Goal: Transaction & Acquisition: Purchase product/service

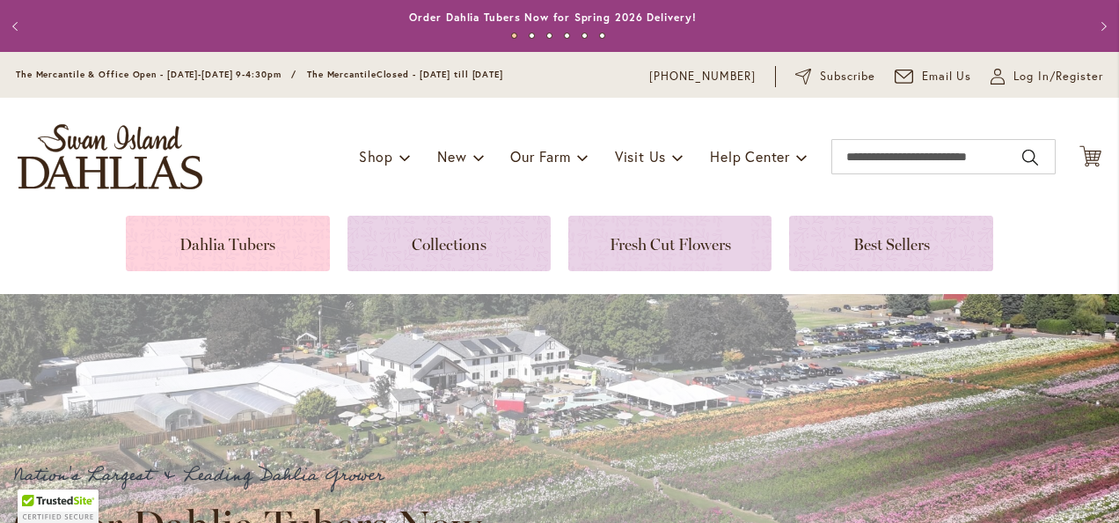
click at [209, 240] on link at bounding box center [227, 243] width 203 height 55
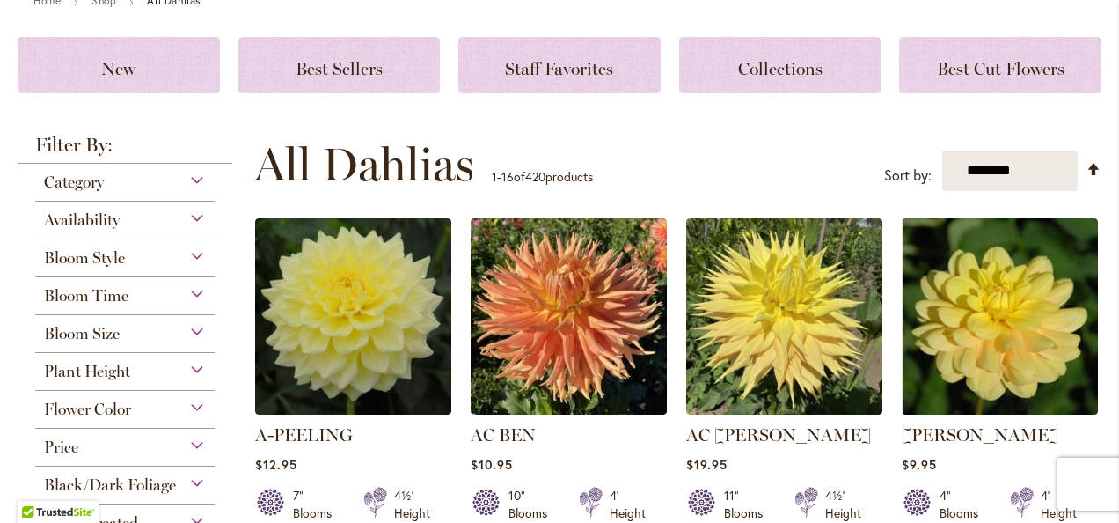
scroll to position [352, 0]
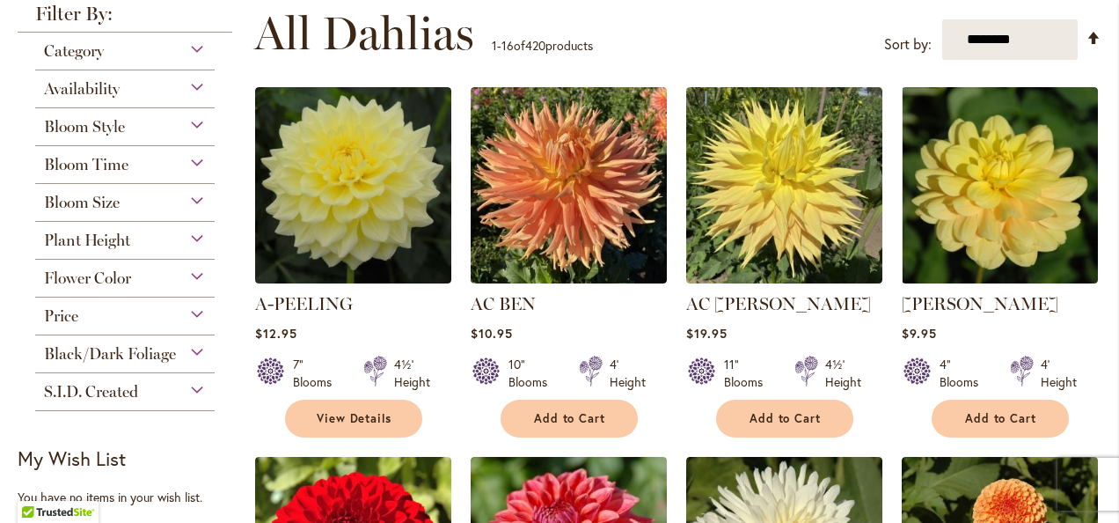
click at [193, 278] on div "Flower Color" at bounding box center [124, 274] width 179 height 28
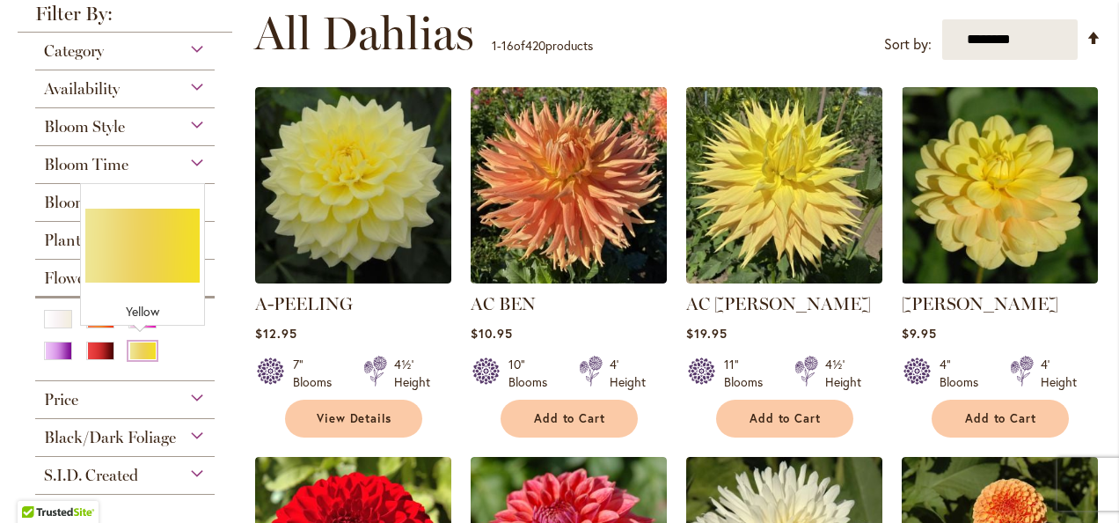
click at [145, 341] on div "Yellow" at bounding box center [142, 350] width 28 height 18
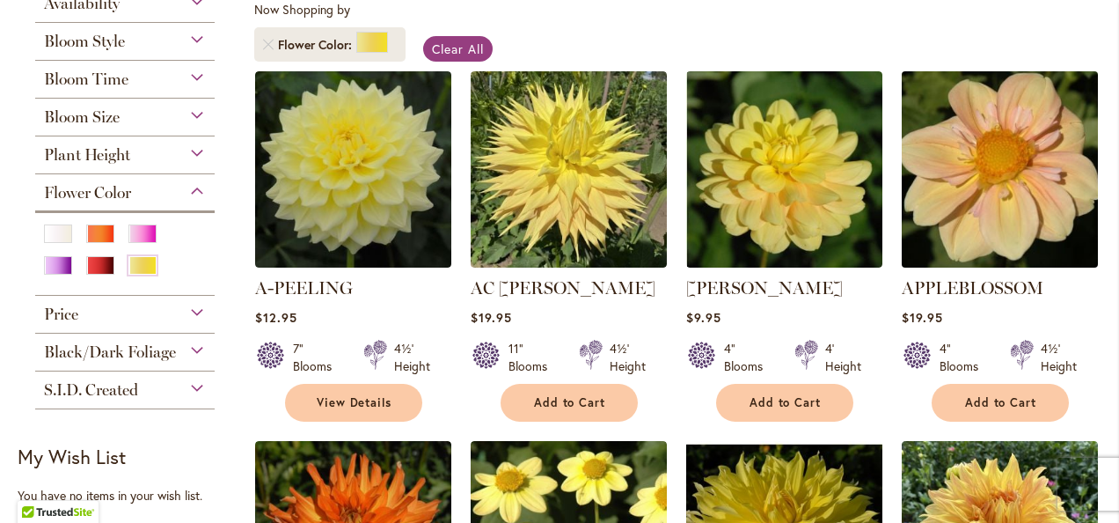
scroll to position [352, 0]
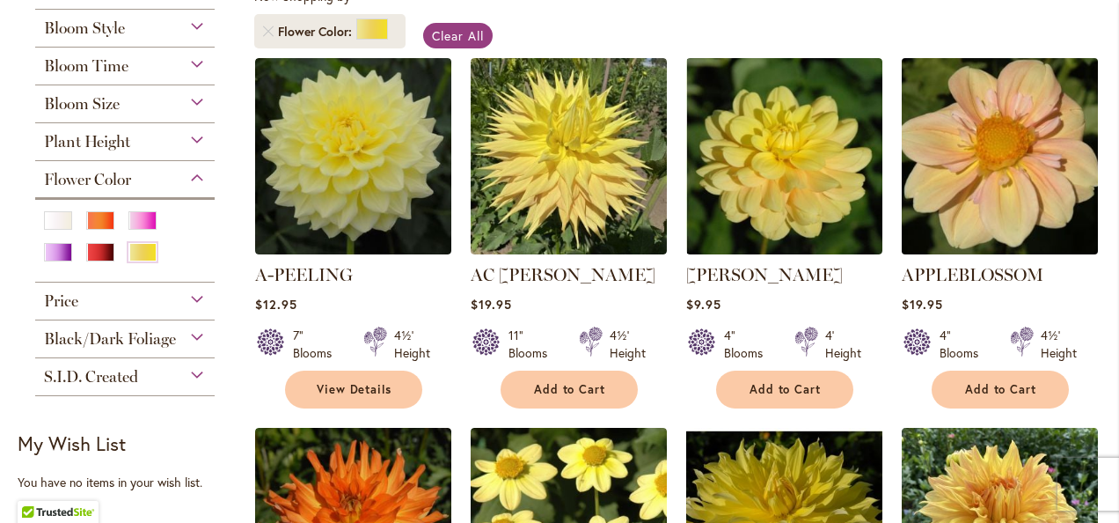
click at [1014, 158] on img at bounding box center [1000, 156] width 206 height 206
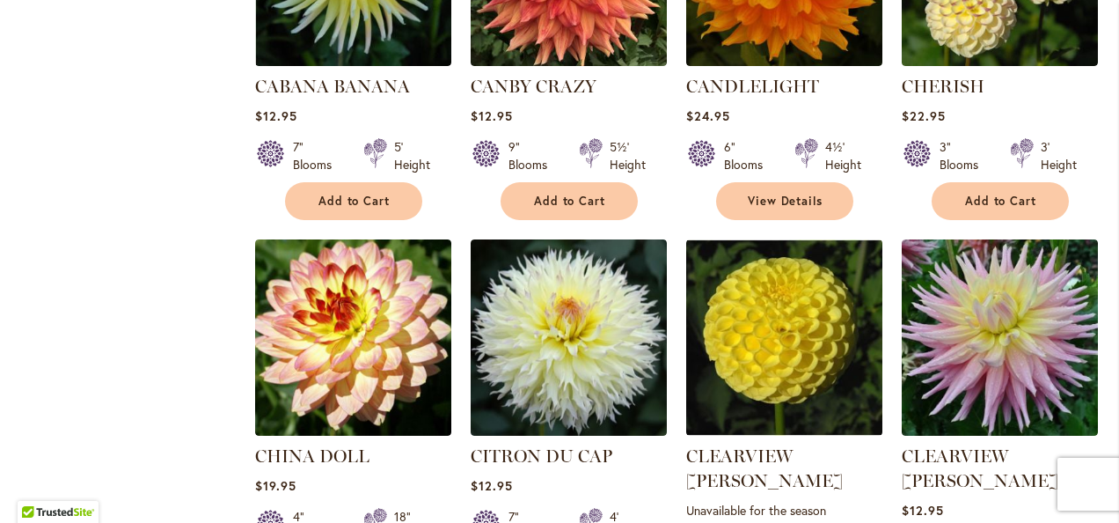
scroll to position [1496, 0]
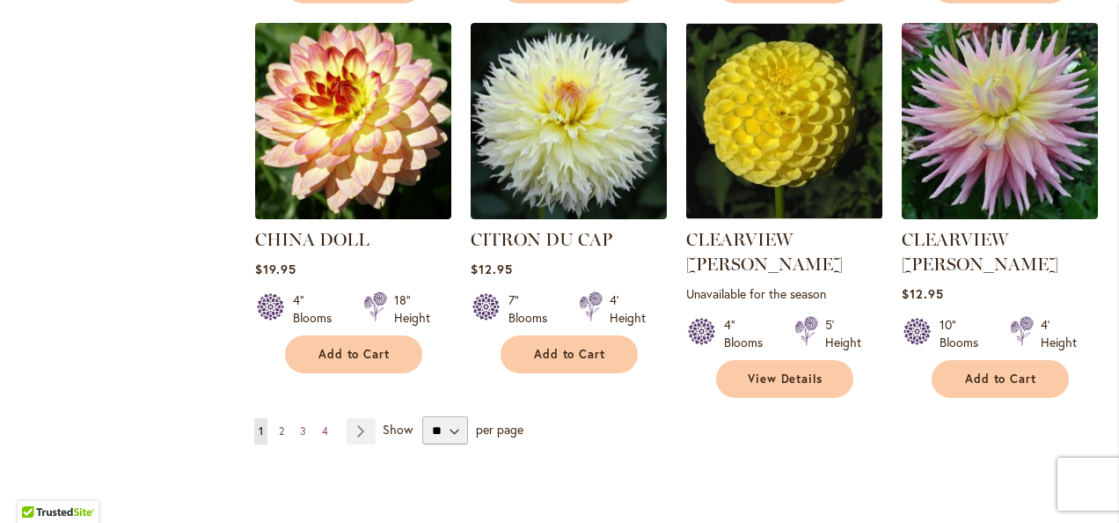
click at [279, 424] on span "2" at bounding box center [281, 430] width 5 height 13
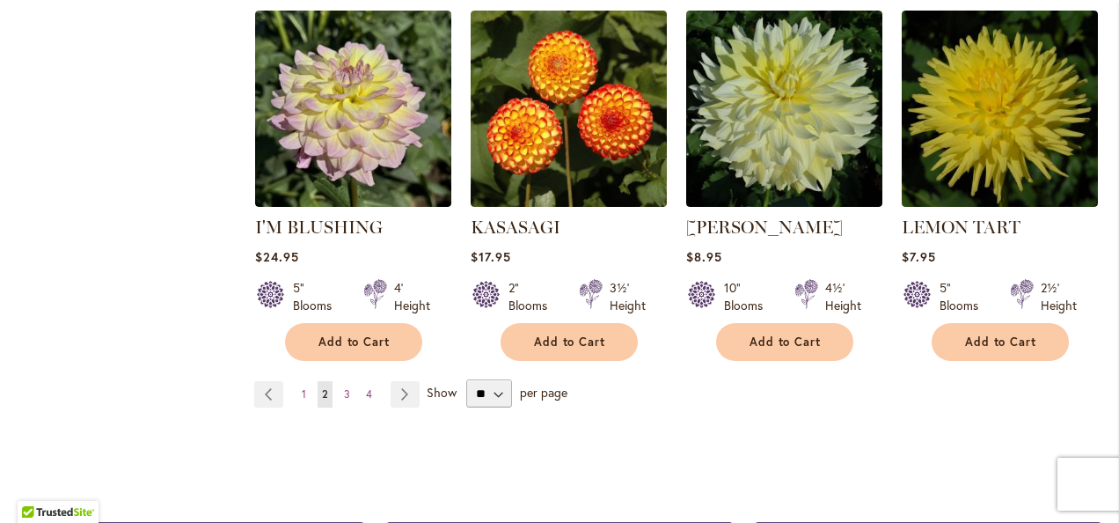
scroll to position [1496, 0]
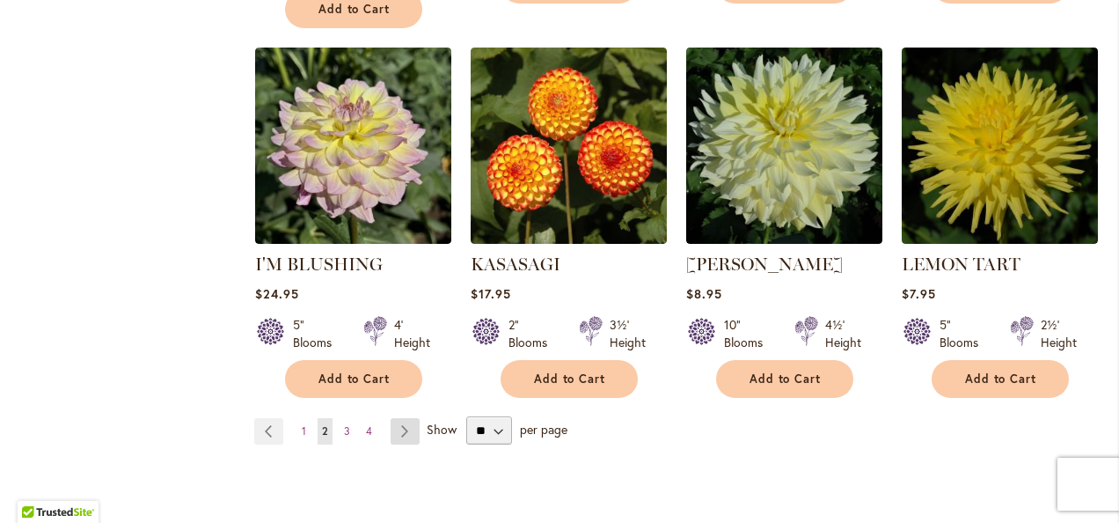
click at [402, 430] on link "Page Next" at bounding box center [405, 431] width 29 height 26
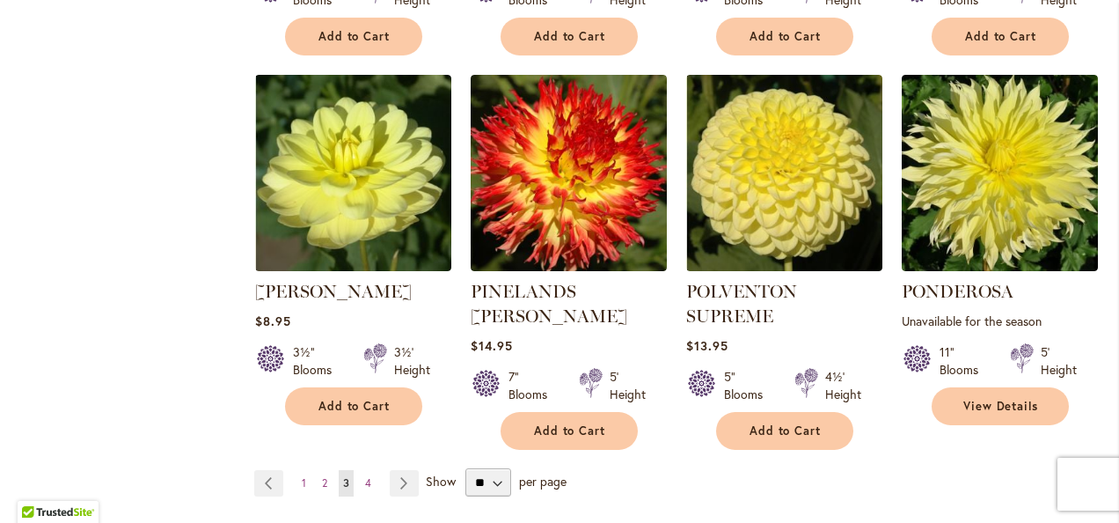
scroll to position [1496, 0]
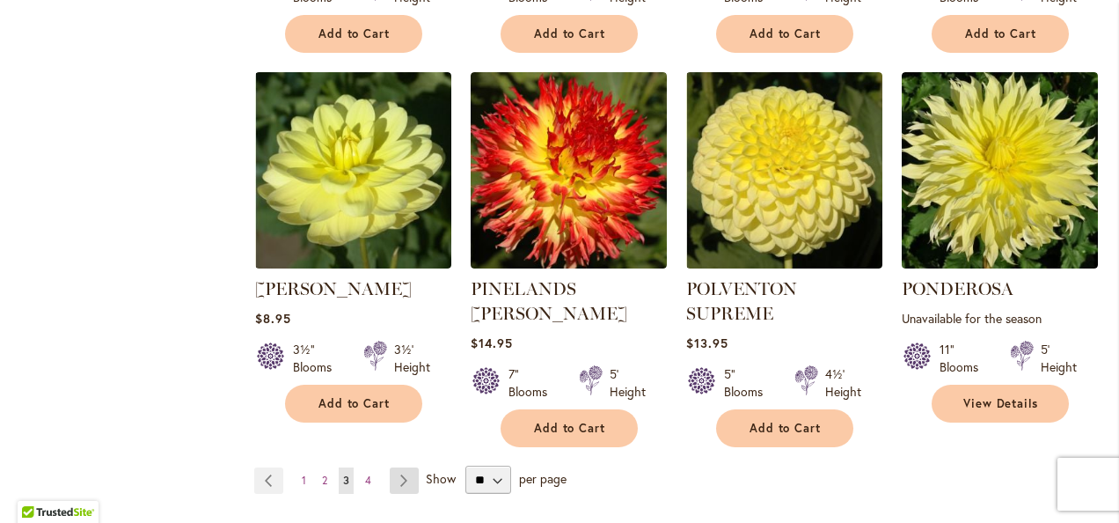
click at [398, 467] on link "Page Next" at bounding box center [404, 480] width 29 height 26
